Goal: Task Accomplishment & Management: Use online tool/utility

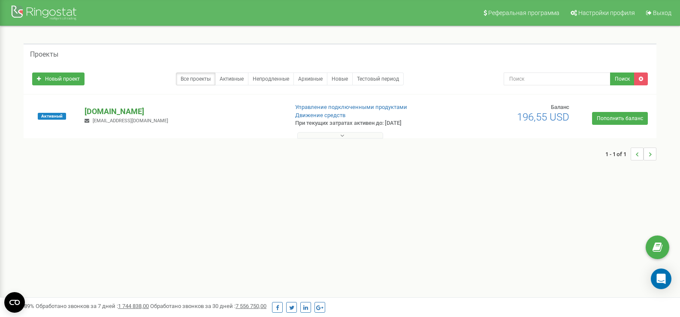
click at [107, 107] on p "[DOMAIN_NAME]" at bounding box center [183, 111] width 196 height 11
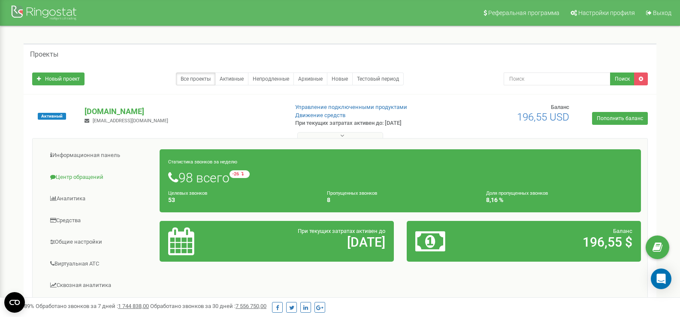
scroll to position [43, 0]
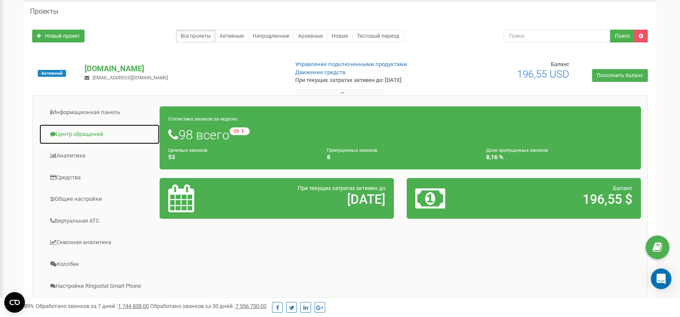
click at [92, 139] on link "Центр обращений" at bounding box center [99, 134] width 121 height 21
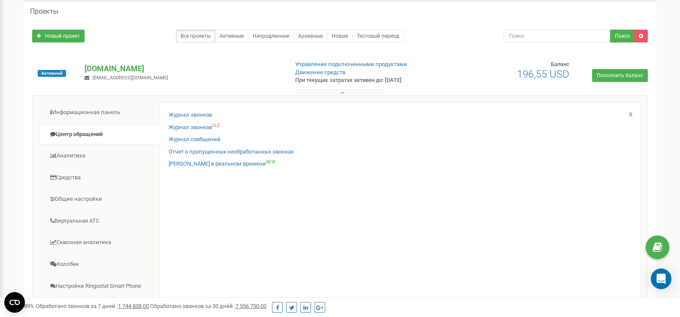
click at [171, 119] on div "Журнал звонков" at bounding box center [400, 117] width 463 height 12
click at [176, 112] on link "Журнал звонков" at bounding box center [190, 115] width 43 height 8
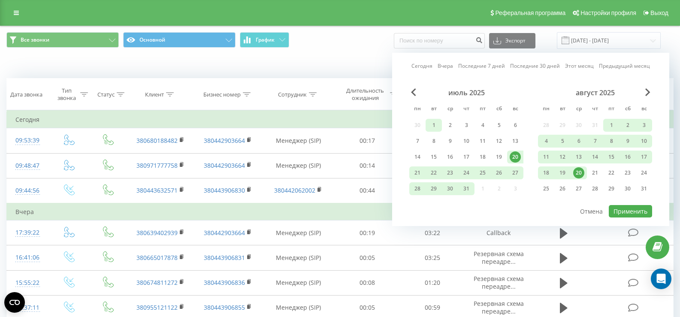
click at [438, 123] on div "1" at bounding box center [433, 125] width 11 height 11
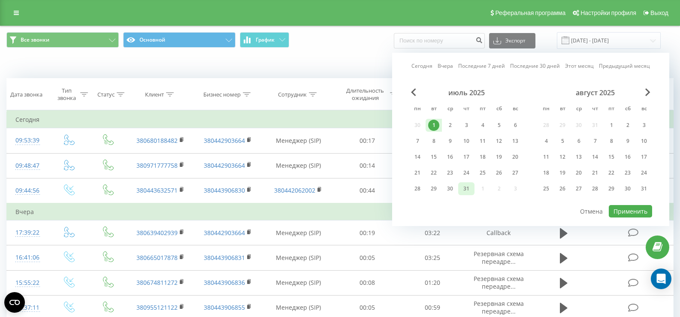
click at [471, 188] on div "31" at bounding box center [466, 188] width 11 height 11
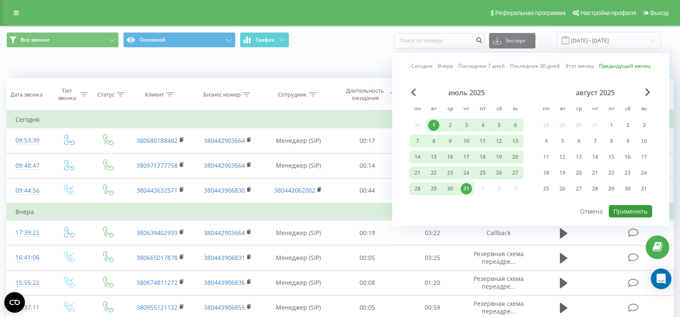
click at [620, 212] on button "Применить" at bounding box center [630, 211] width 43 height 12
type input "[DATE] - [DATE]"
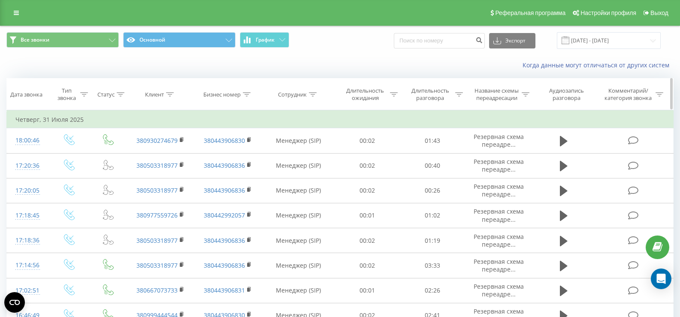
click at [528, 99] on div "Название схемы переадресации" at bounding box center [502, 94] width 56 height 15
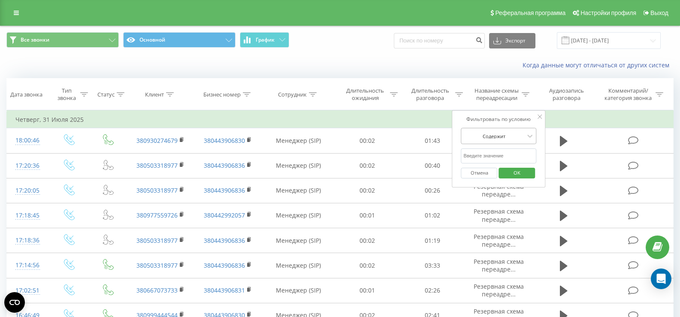
click at [520, 139] on div at bounding box center [494, 136] width 61 height 8
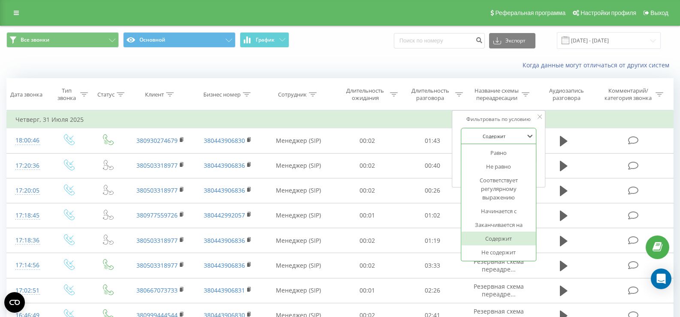
click at [520, 139] on div at bounding box center [494, 136] width 61 height 8
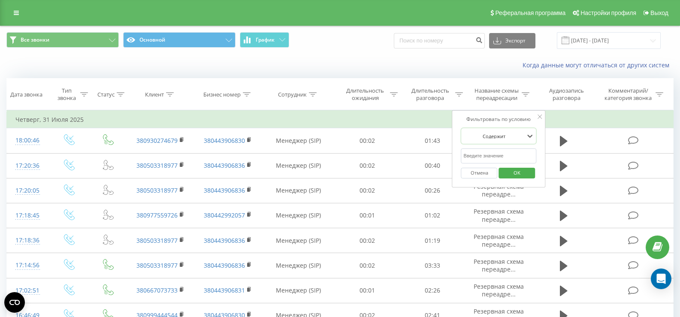
click at [521, 156] on input "text" at bounding box center [499, 155] width 76 height 15
click at [520, 136] on div at bounding box center [494, 136] width 61 height 8
click at [538, 117] on icon at bounding box center [540, 117] width 4 height 4
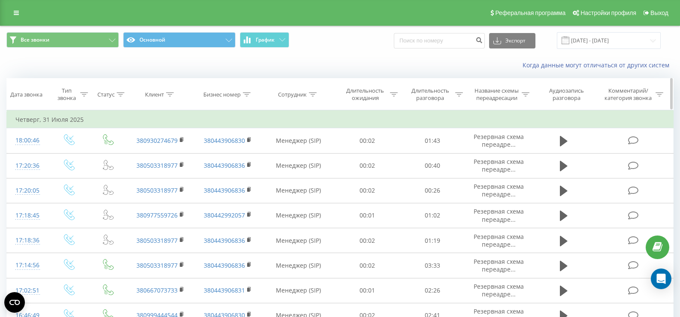
click at [525, 100] on div "Название схемы переадресации" at bounding box center [502, 94] width 56 height 15
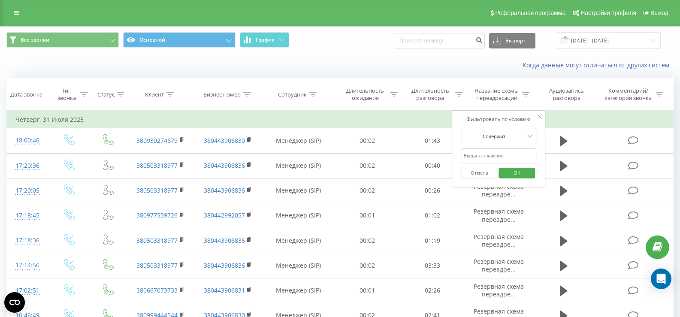
click at [488, 158] on input "text" at bounding box center [499, 155] width 76 height 15
type input "callback"
click button "OK" at bounding box center [516, 173] width 36 height 11
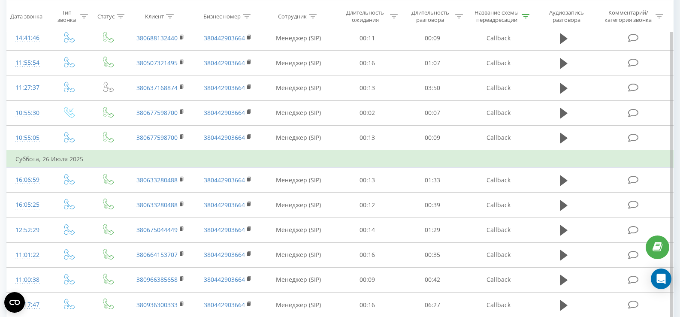
scroll to position [554, 0]
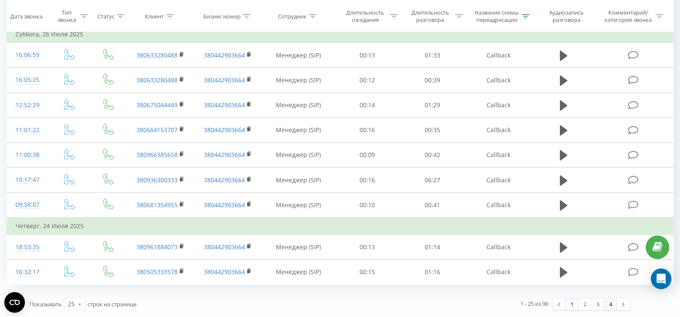
click at [612, 308] on link "4" at bounding box center [610, 304] width 13 height 12
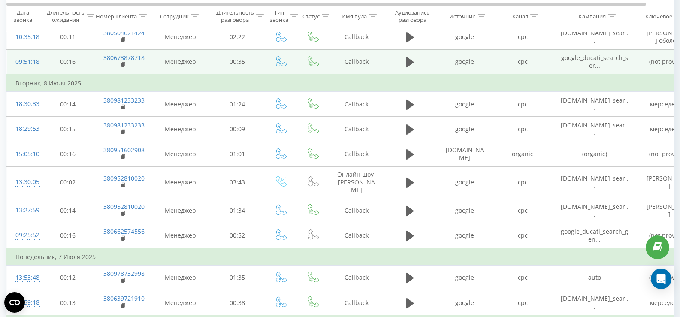
scroll to position [17, 0]
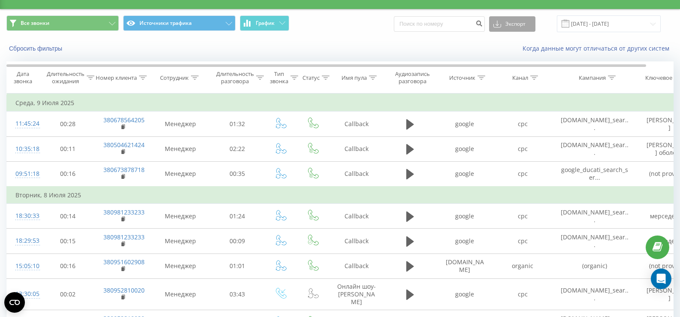
click at [514, 29] on button "Экспорт" at bounding box center [512, 23] width 46 height 15
click at [520, 69] on div ".xlsx" at bounding box center [511, 70] width 45 height 15
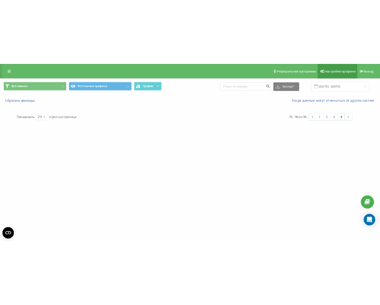
scroll to position [0, 0]
